Goal: Task Accomplishment & Management: Manage account settings

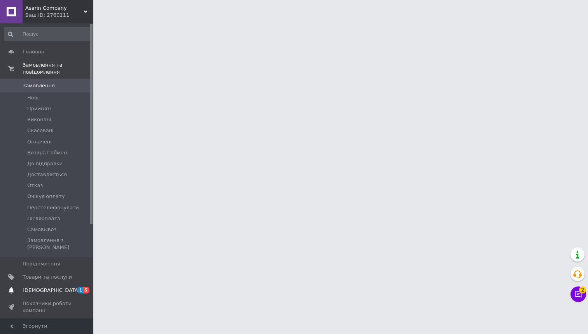
click at [68, 286] on span "[DEMOGRAPHIC_DATA]" at bounding box center [47, 289] width 49 height 7
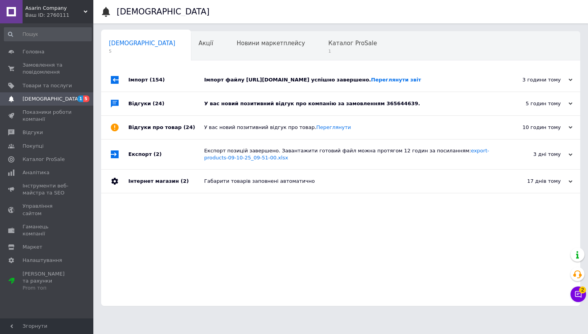
click at [273, 107] on div "У вас новий позитивний відгук про компанію за замовленням 365644639." at bounding box center [349, 103] width 291 height 7
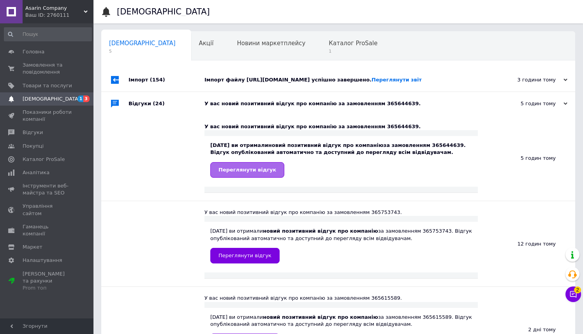
click at [254, 172] on span "Переглянути відгук" at bounding box center [247, 170] width 58 height 6
click at [321, 55] on div "Каталог ProSale 1" at bounding box center [357, 47] width 72 height 30
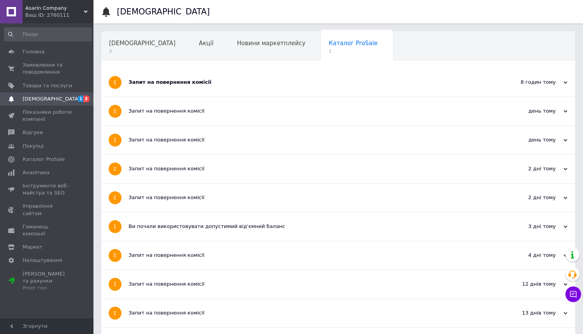
drag, startPoint x: 203, startPoint y: 83, endPoint x: 188, endPoint y: 83, distance: 14.4
click at [203, 83] on div "Запит на повернення комісії" at bounding box center [308, 82] width 361 height 7
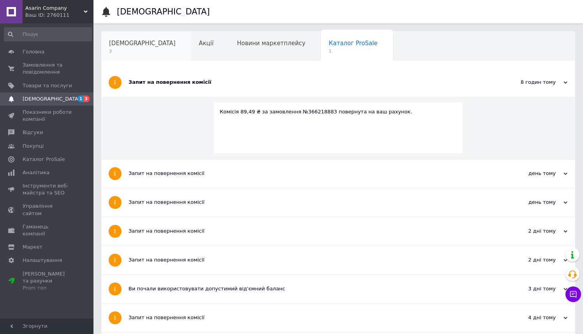
click at [122, 48] on span "3" at bounding box center [142, 51] width 67 height 6
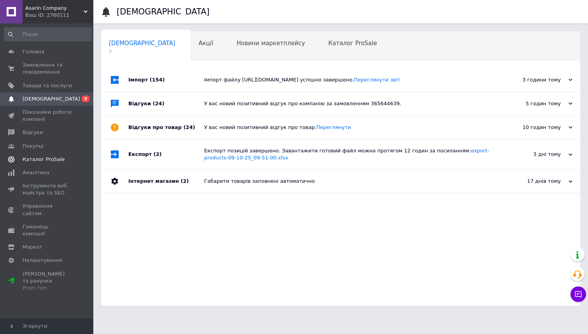
click at [57, 159] on span "Каталог ProSale" at bounding box center [44, 159] width 42 height 7
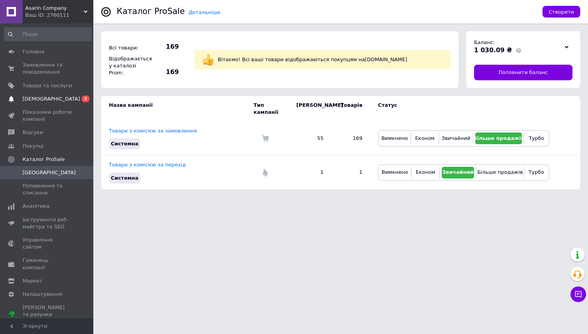
click at [74, 95] on span "0 3" at bounding box center [82, 98] width 21 height 7
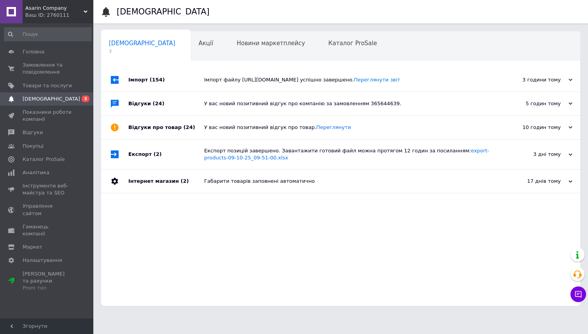
click at [256, 79] on div "Імпорт файлу [URL][DOMAIN_NAME] успішно завершено. Переглянути звіт" at bounding box center [349, 79] width 291 height 7
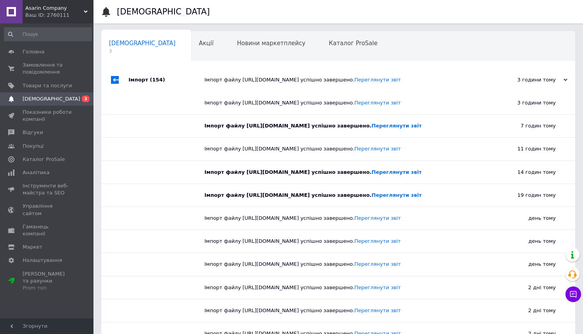
scroll to position [9, 0]
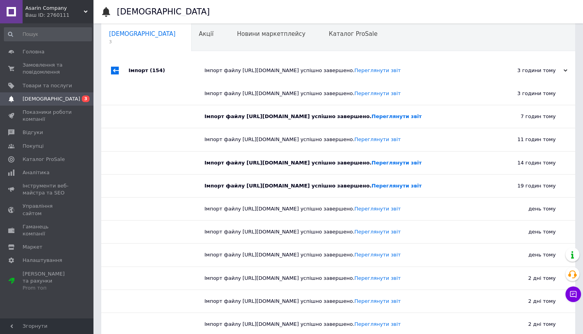
click at [63, 7] on span "Asarin Company" at bounding box center [54, 8] width 58 height 7
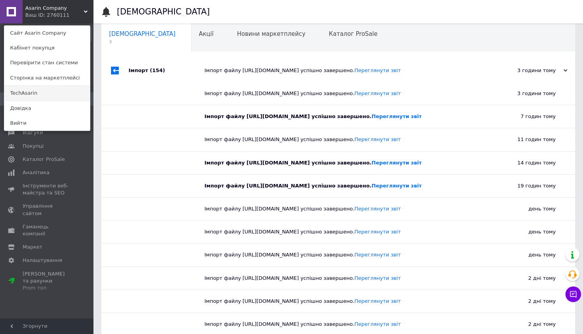
click at [61, 92] on link "TechAsarin" at bounding box center [47, 93] width 86 height 15
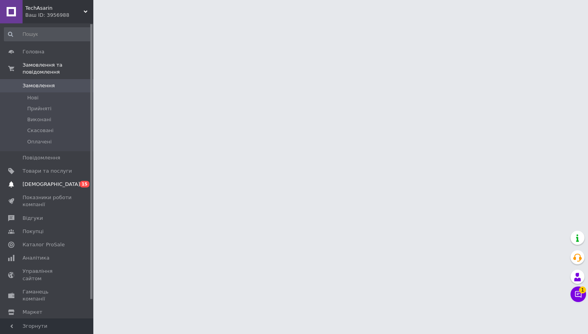
click at [70, 186] on span "[DEMOGRAPHIC_DATA]" at bounding box center [47, 184] width 49 height 7
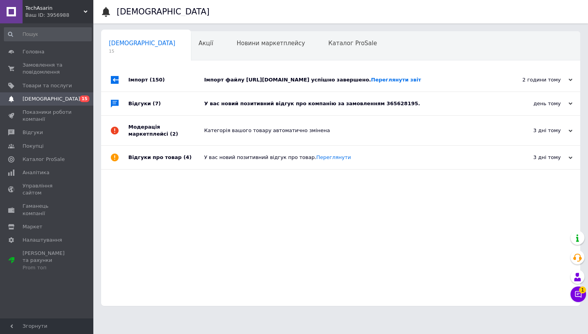
click at [277, 107] on div "У вас новий позитивний відгук про компанію за замовленням 365628195." at bounding box center [349, 103] width 291 height 7
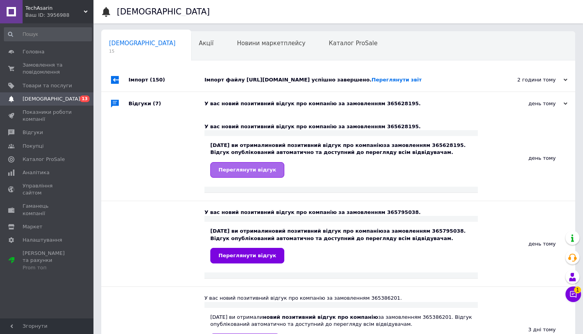
click at [252, 172] on span "Переглянути відгук" at bounding box center [247, 170] width 58 height 6
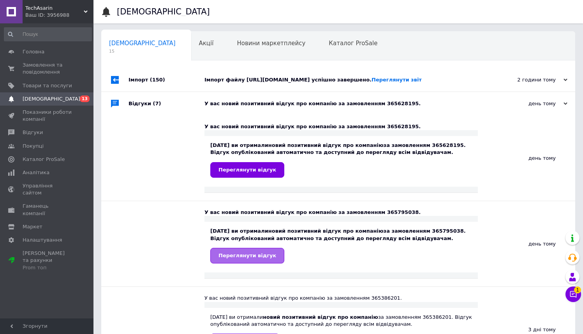
click at [253, 263] on link "Переглянути відгук" at bounding box center [247, 256] width 74 height 16
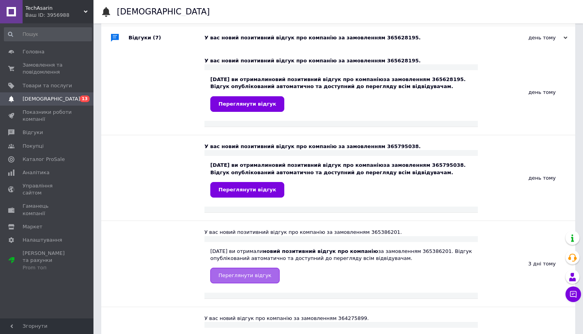
click at [259, 283] on link "Переглянути відгук" at bounding box center [244, 275] width 69 height 16
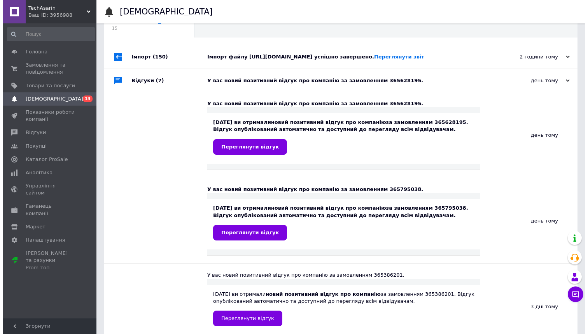
scroll to position [0, 0]
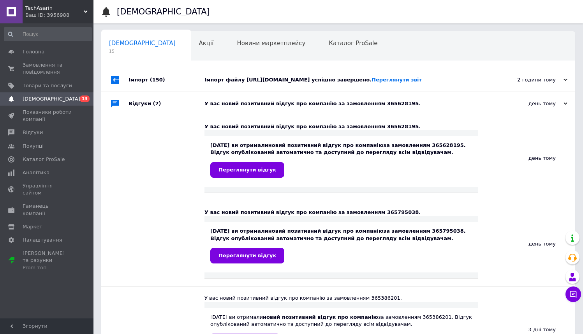
click at [122, 50] on span "15" at bounding box center [142, 51] width 67 height 6
click at [233, 83] on div "Імпорт файлу https://asarin-company.kh.ua/products_feed.xml?hash_tag=09ab33a41b…" at bounding box center [346, 79] width 285 height 7
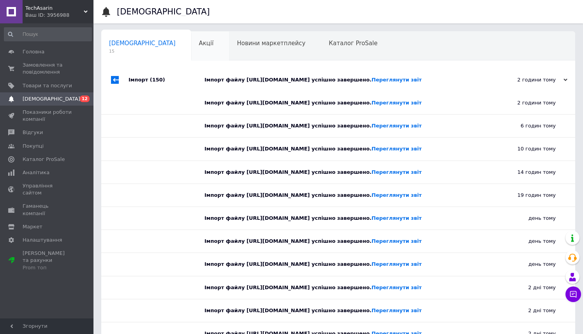
click at [191, 45] on div "Акції 0" at bounding box center [210, 47] width 38 height 30
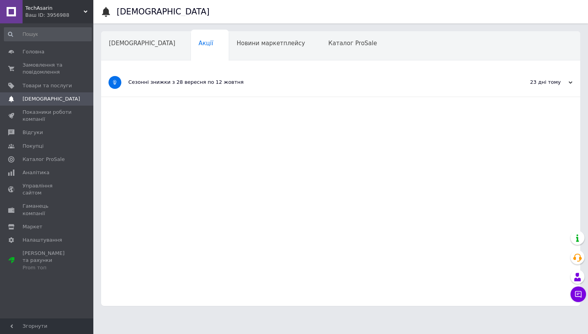
click at [56, 100] on span "[DEMOGRAPHIC_DATA]" at bounding box center [47, 98] width 49 height 7
click at [59, 162] on span "Каталог ProSale" at bounding box center [44, 159] width 42 height 7
